Goal: Book appointment/travel/reservation

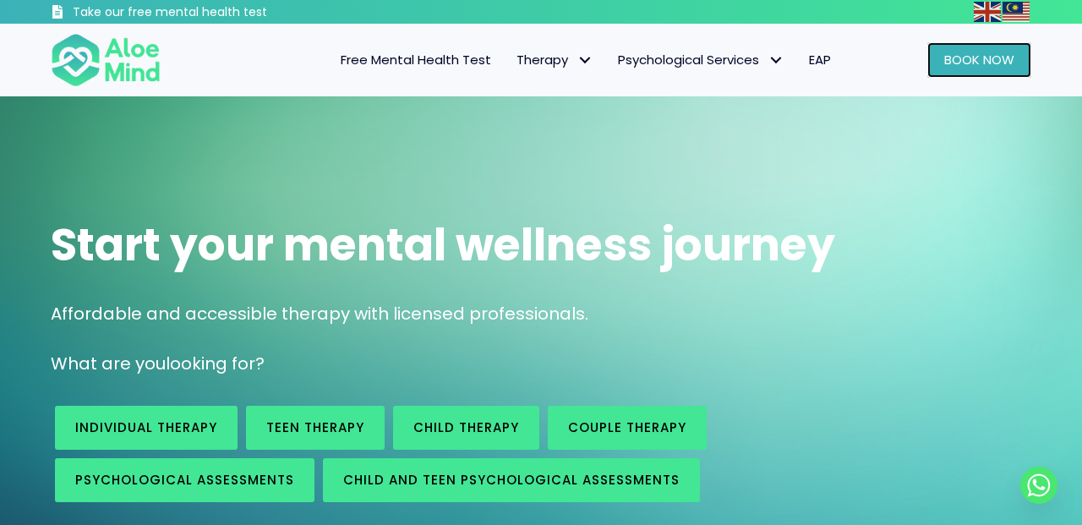
click at [951, 63] on span "Book Now" at bounding box center [979, 60] width 70 height 18
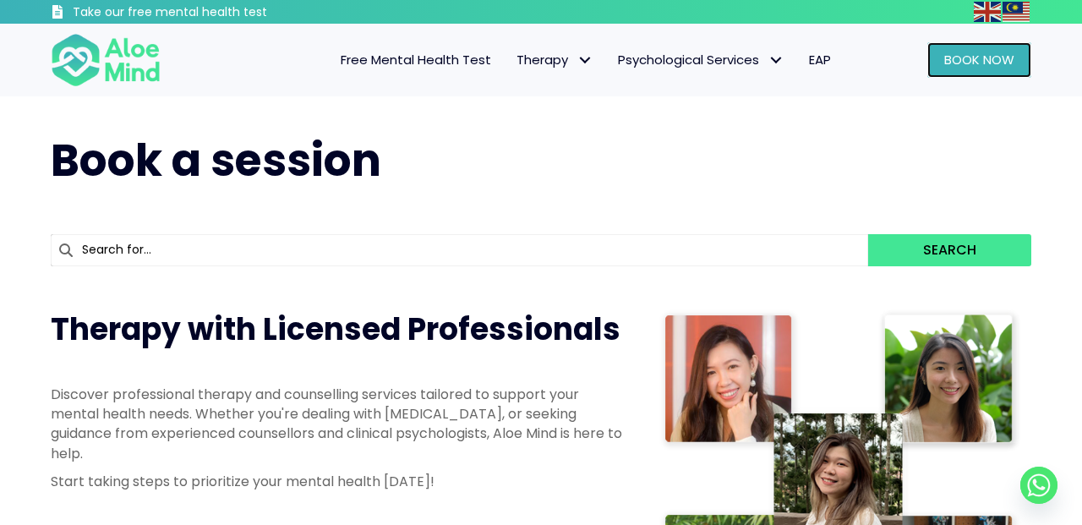
click at [967, 53] on span "Book Now" at bounding box center [979, 60] width 70 height 18
click at [970, 68] on link "Book Now" at bounding box center [979, 59] width 104 height 35
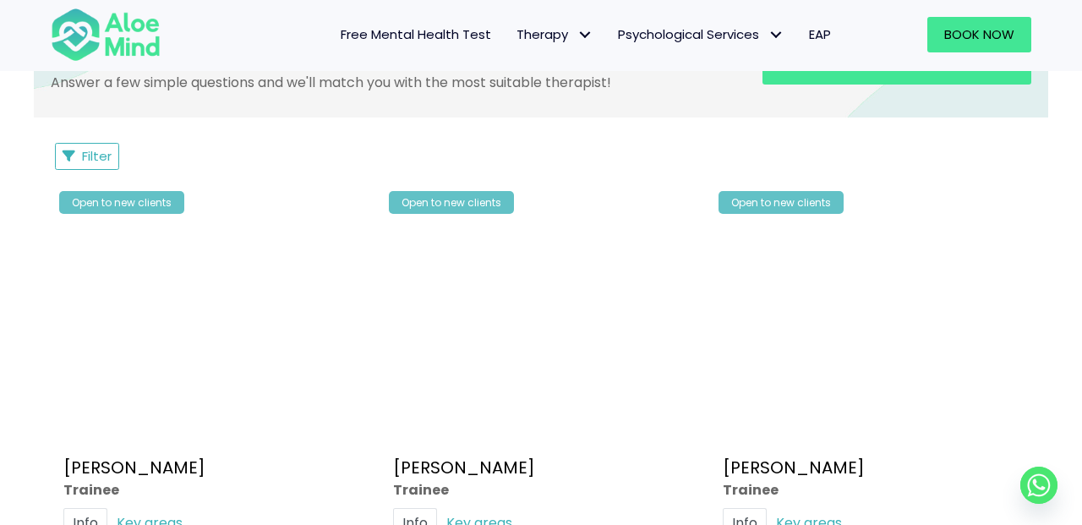
scroll to position [764, 0]
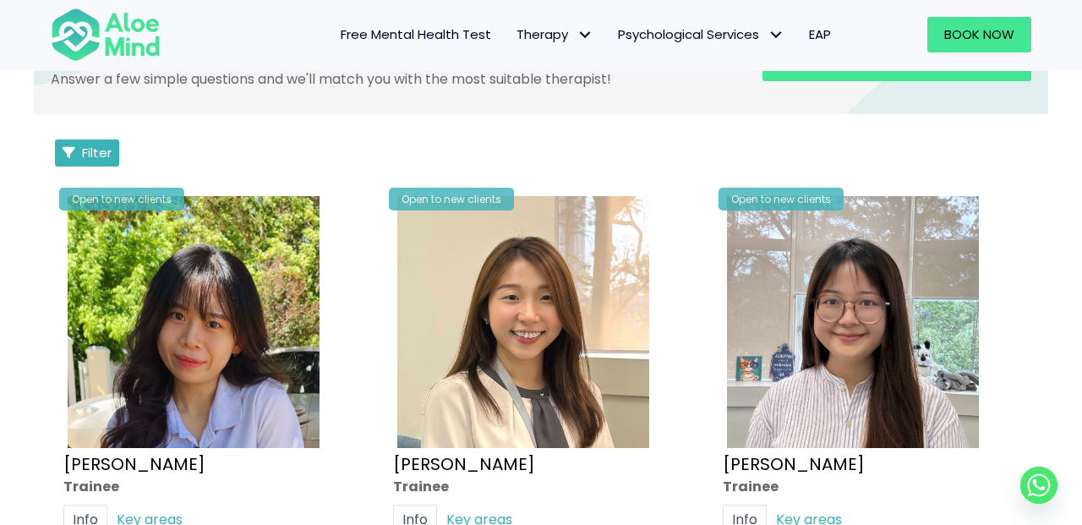
click at [109, 159] on span "Filter" at bounding box center [97, 153] width 30 height 18
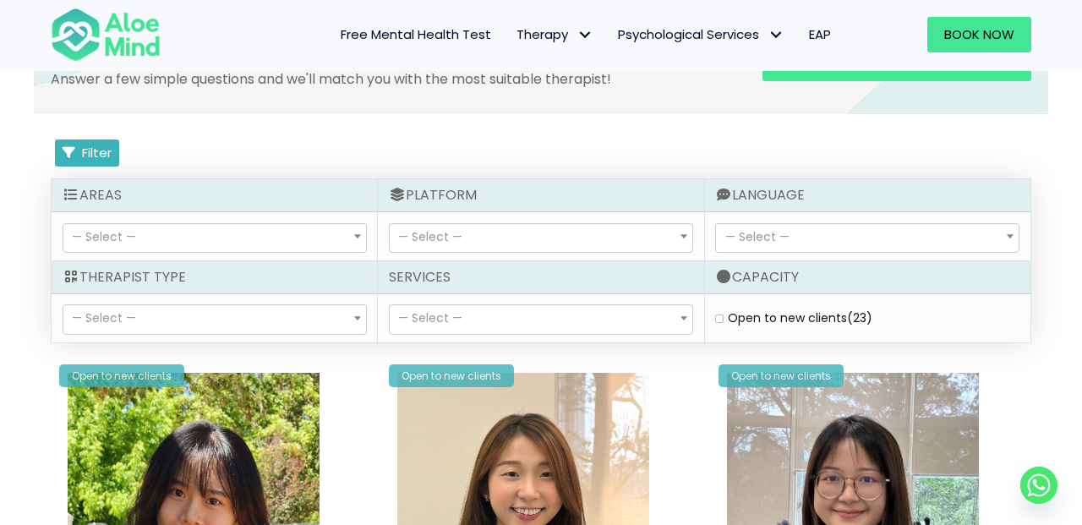
click at [106, 158] on span "Filter" at bounding box center [97, 153] width 30 height 18
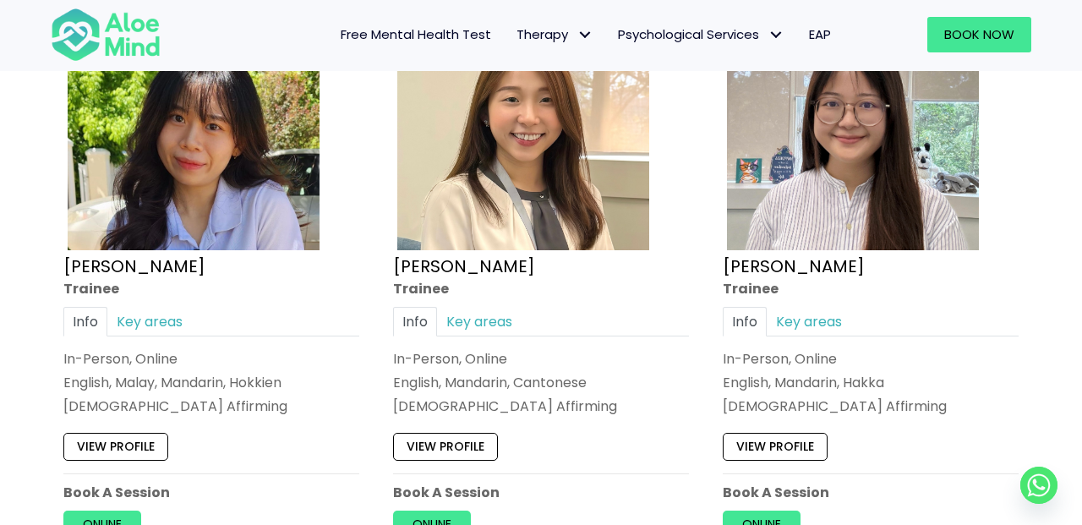
scroll to position [966, 0]
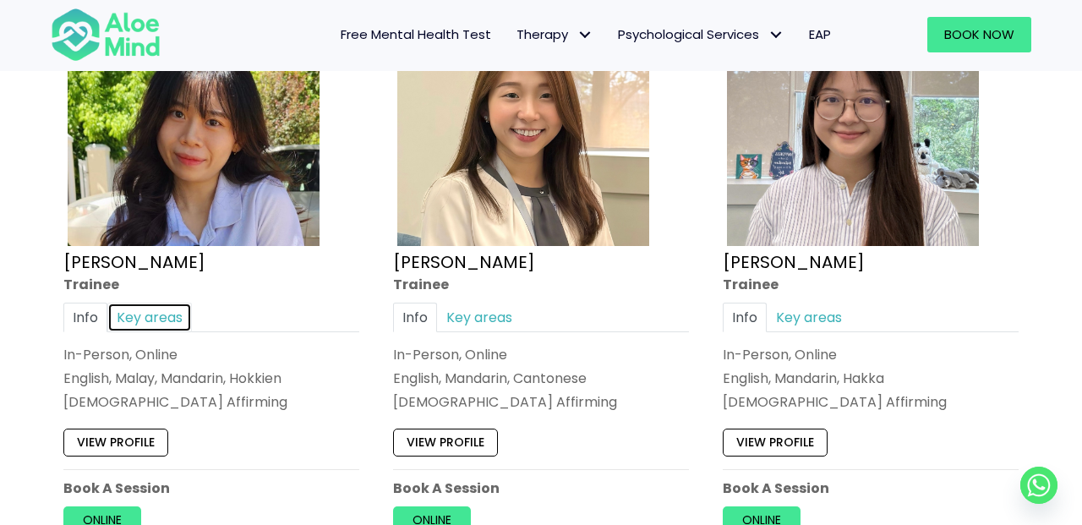
click at [144, 316] on link "Key areas" at bounding box center [149, 317] width 84 height 30
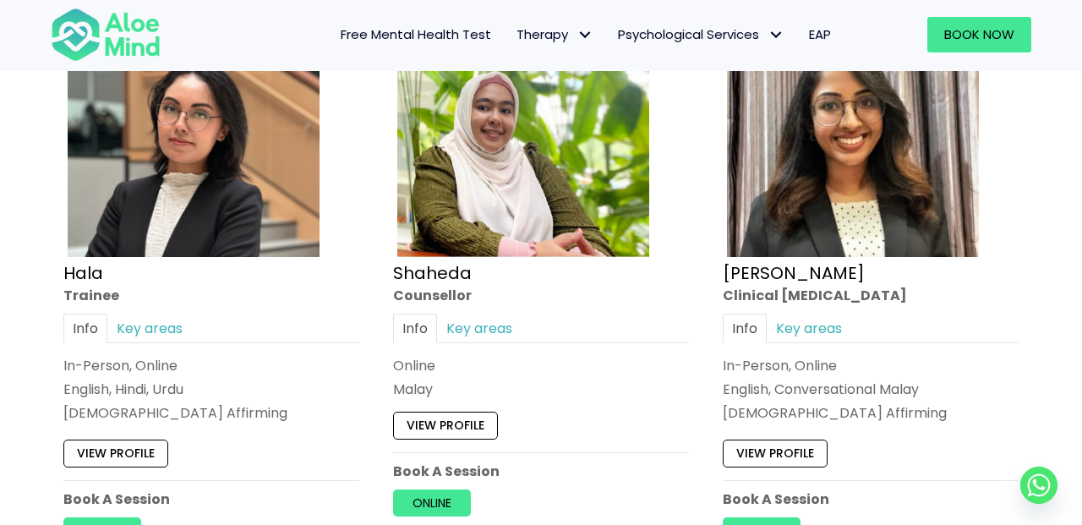
scroll to position [1591, 0]
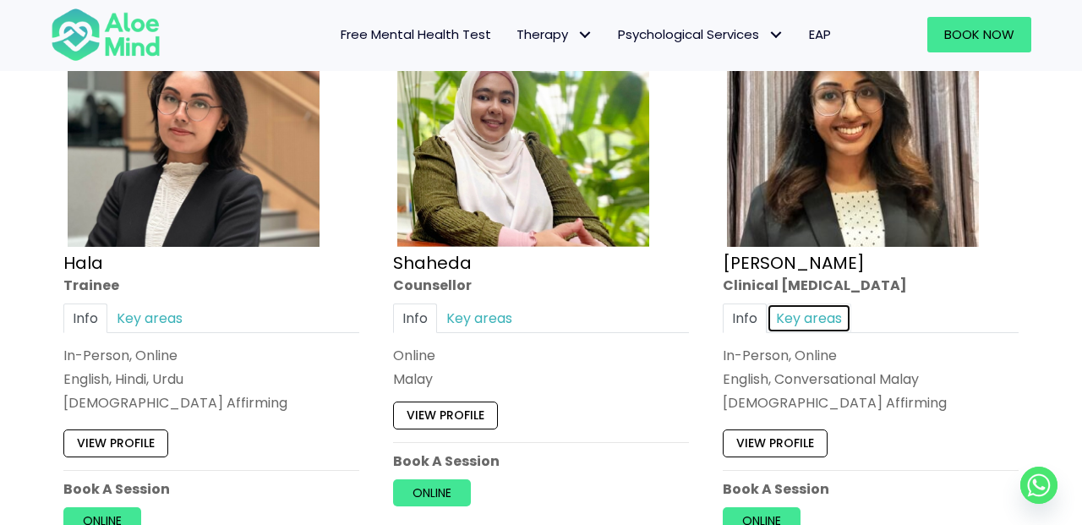
click at [800, 309] on link "Key areas" at bounding box center [808, 317] width 84 height 30
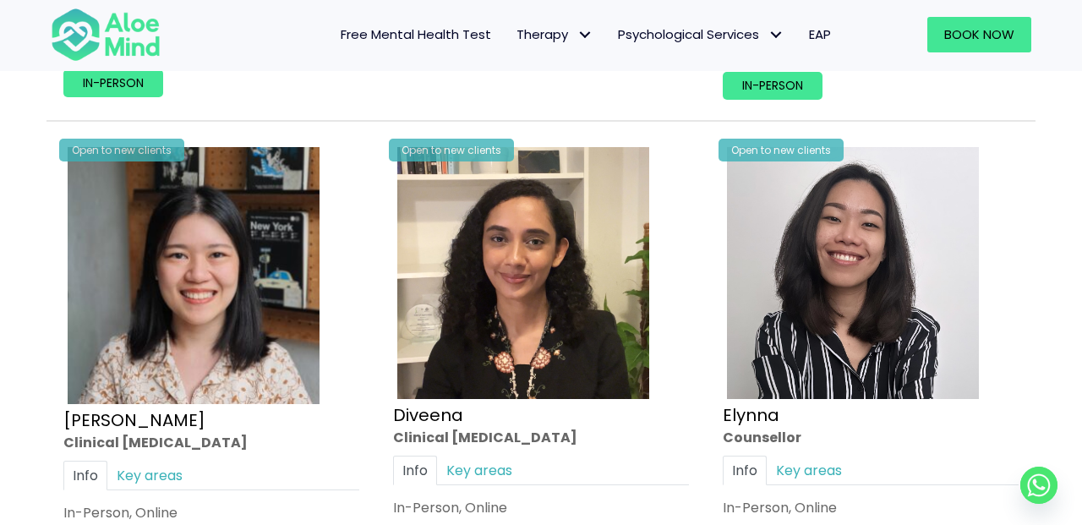
scroll to position [2216, 0]
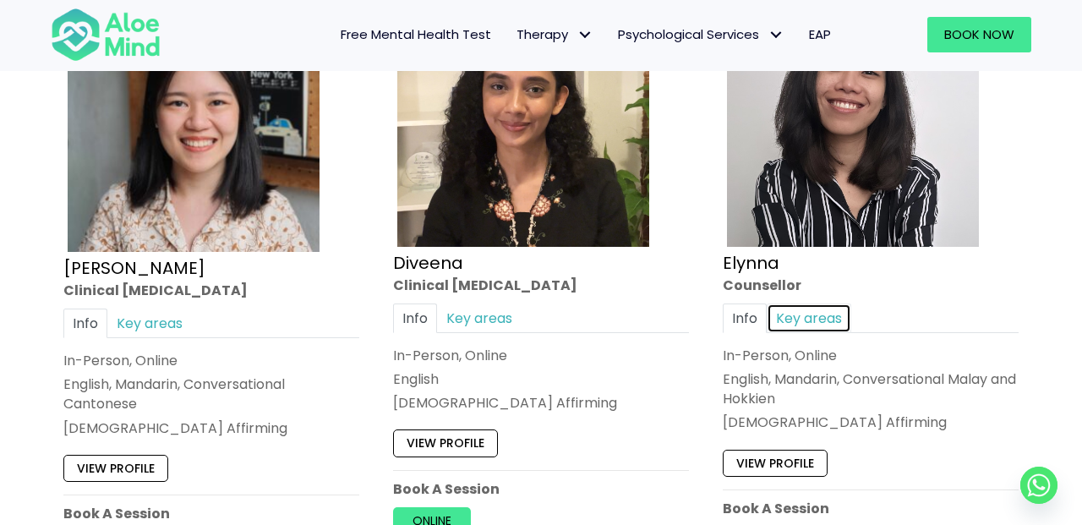
click at [800, 324] on link "Key areas" at bounding box center [808, 318] width 84 height 30
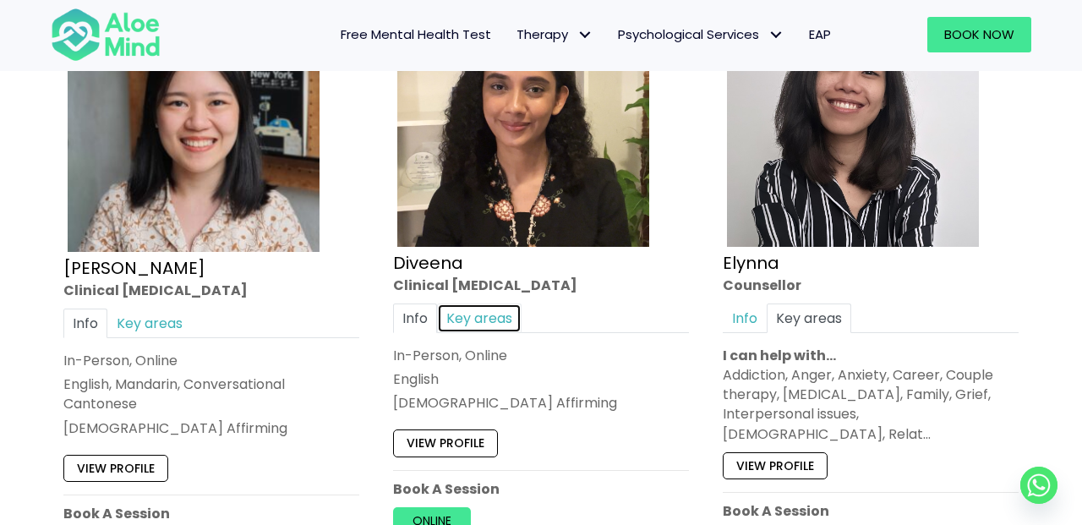
click at [498, 316] on link "Key areas" at bounding box center [479, 318] width 84 height 30
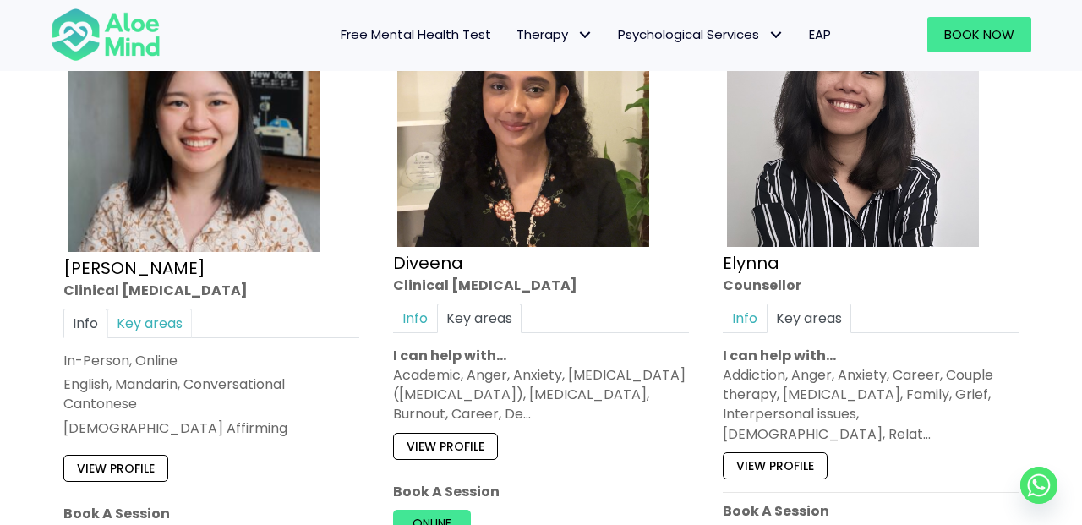
click at [166, 308] on div "Info Key areas" at bounding box center [211, 323] width 296 height 30
click at [166, 311] on link "Key areas" at bounding box center [149, 323] width 84 height 30
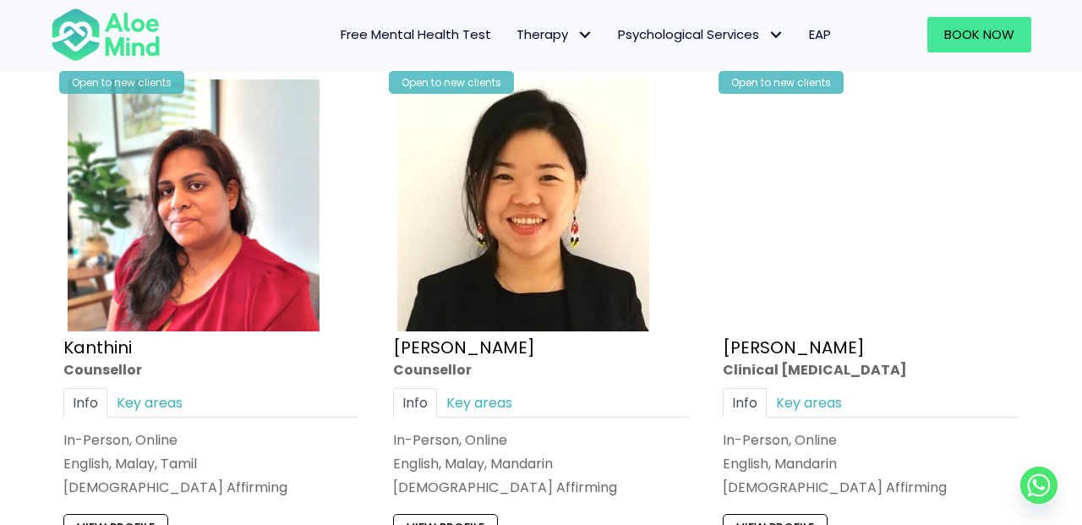
scroll to position [3408, 0]
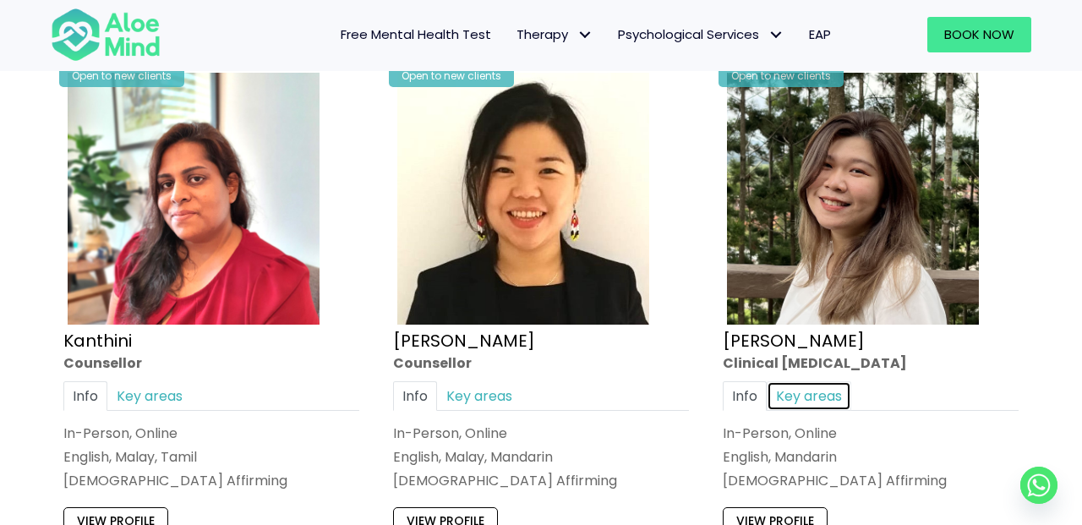
click at [792, 380] on link "Key areas" at bounding box center [808, 395] width 84 height 30
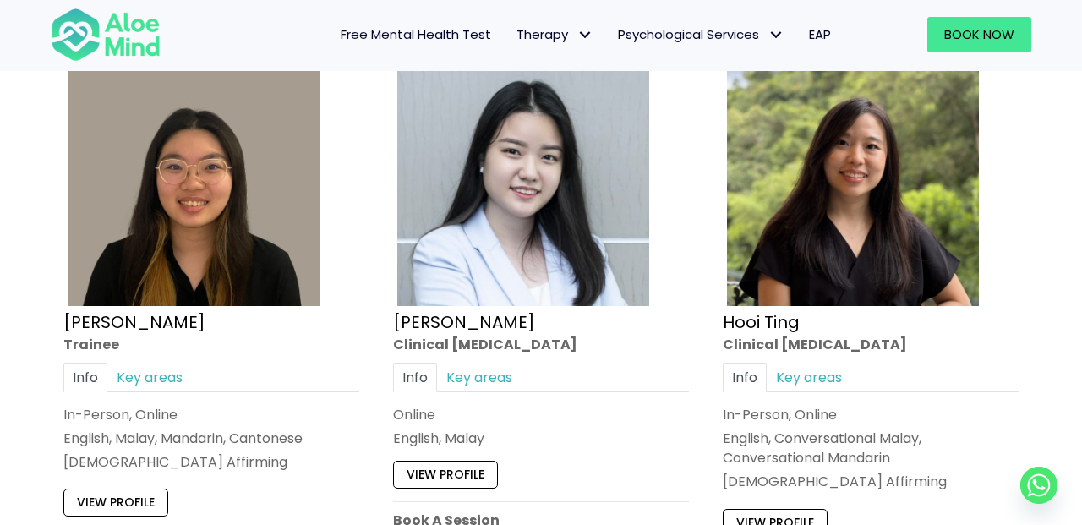
scroll to position [5310, 0]
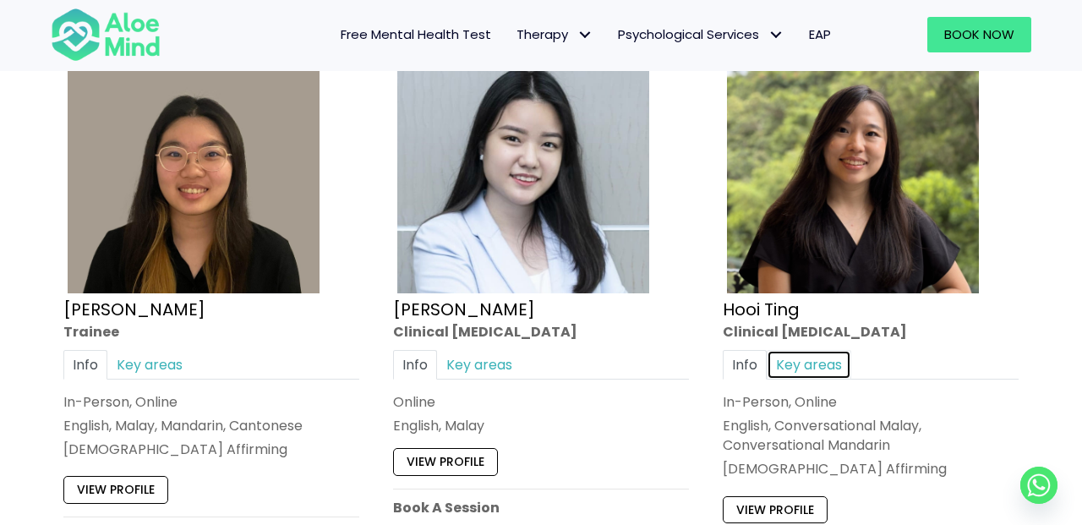
click at [827, 353] on link "Key areas" at bounding box center [808, 365] width 84 height 30
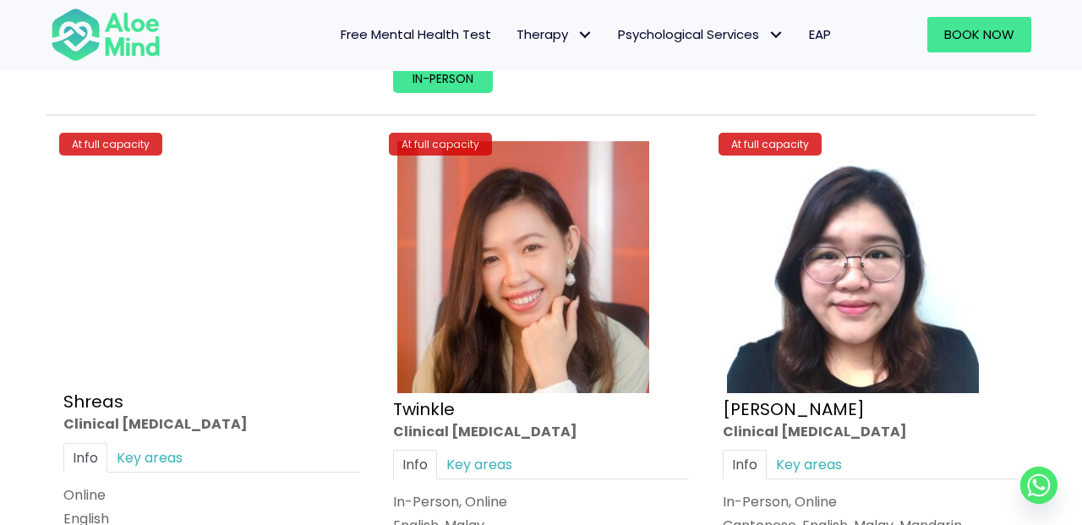
scroll to position [6476, 0]
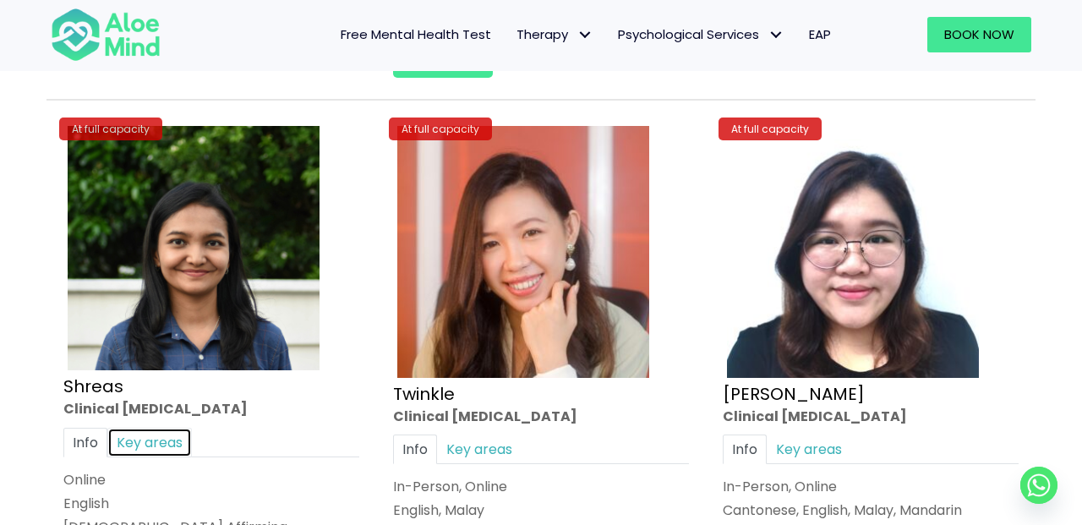
click at [173, 427] on link "Key areas" at bounding box center [149, 442] width 84 height 30
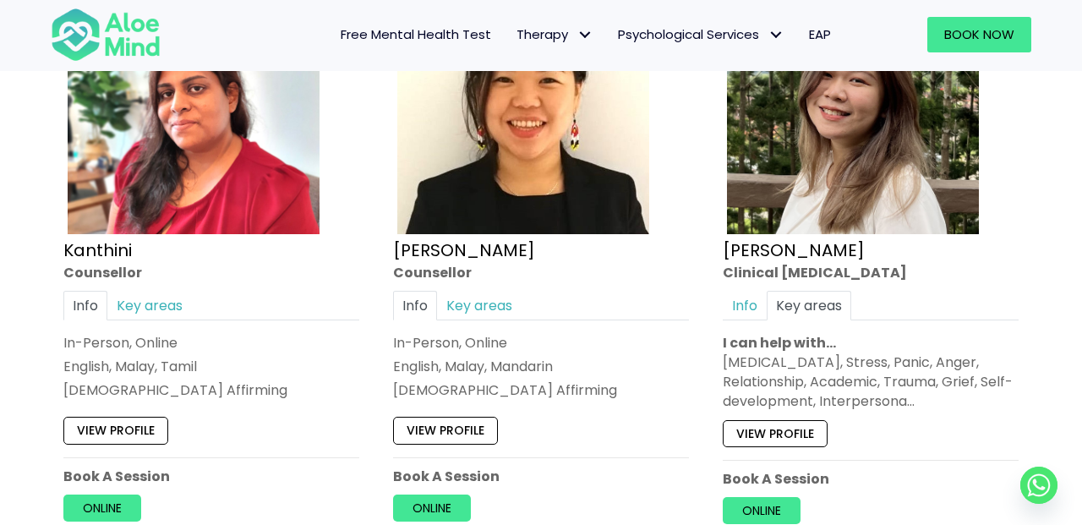
scroll to position [3457, 0]
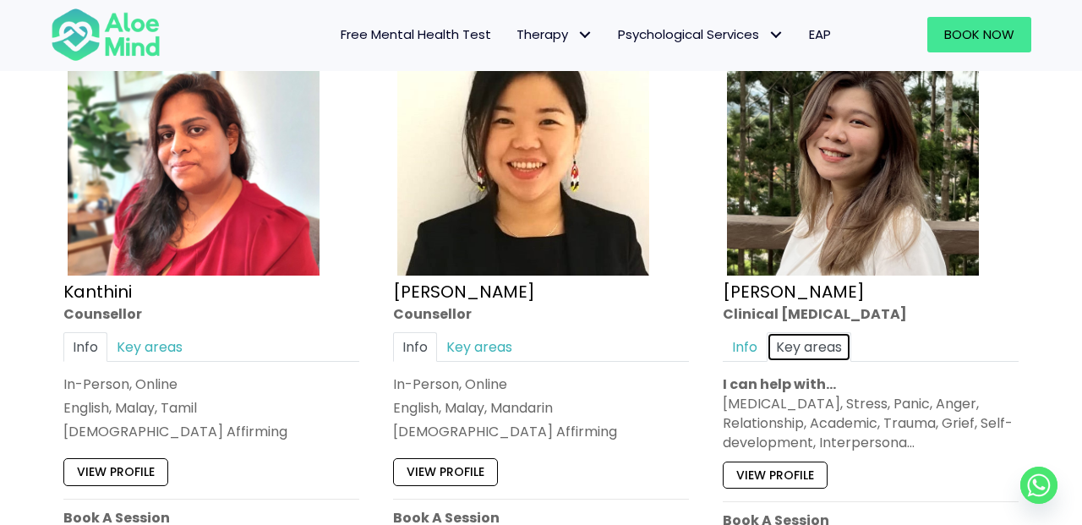
click at [827, 346] on link "Key areas" at bounding box center [808, 346] width 84 height 30
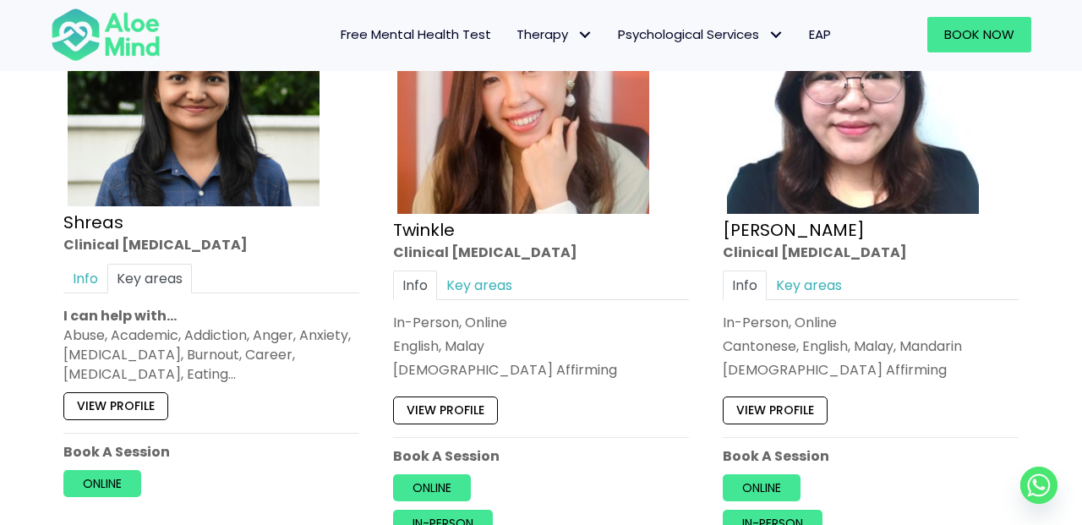
scroll to position [6644, 0]
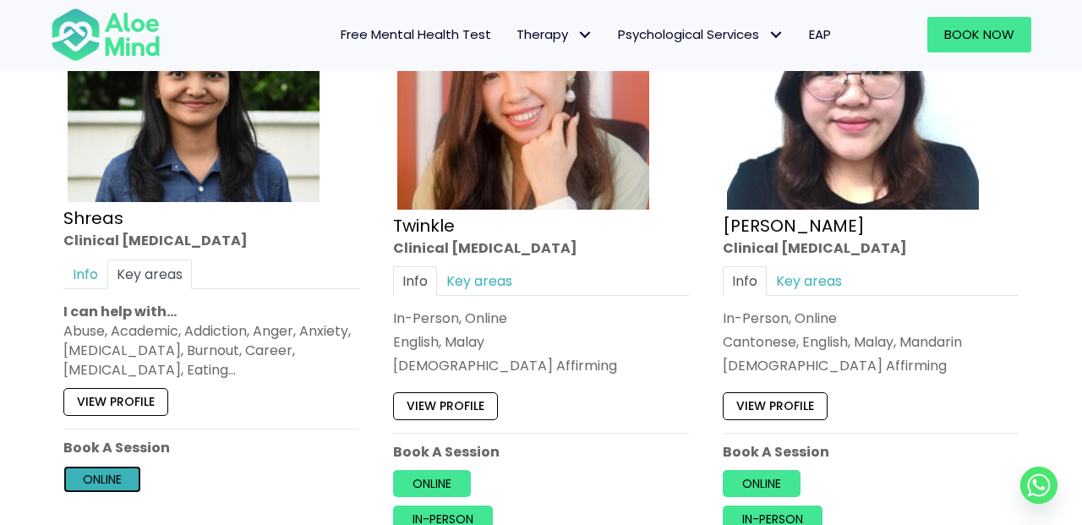
click at [120, 467] on link "Online" at bounding box center [102, 479] width 78 height 27
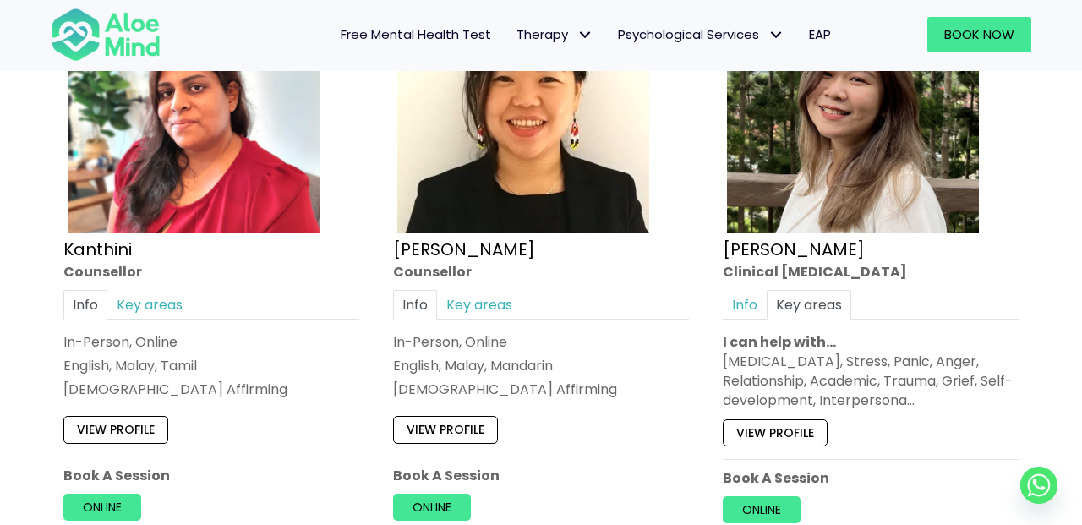
scroll to position [3497, 0]
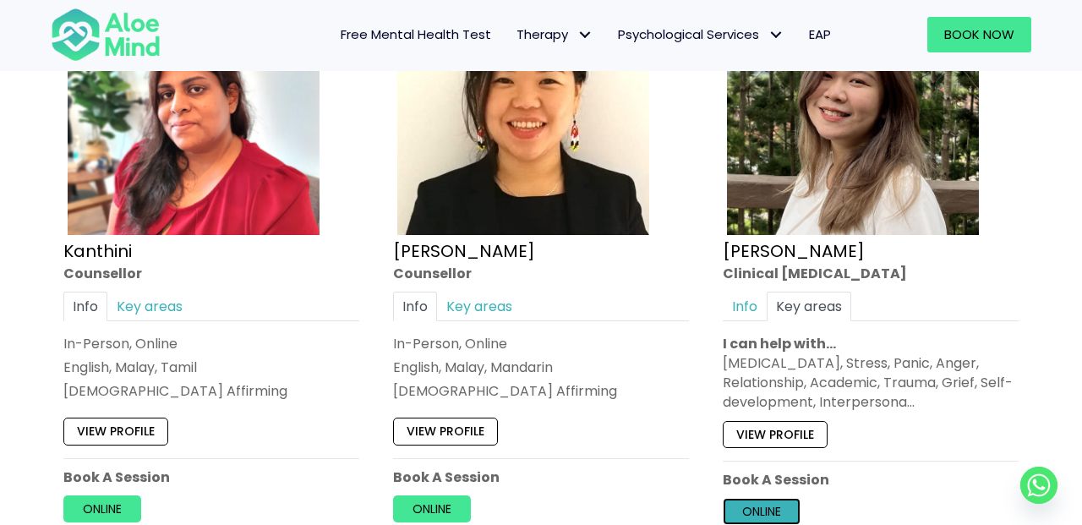
click at [776, 499] on link "Online" at bounding box center [761, 511] width 78 height 27
